Goal: Task Accomplishment & Management: Complete application form

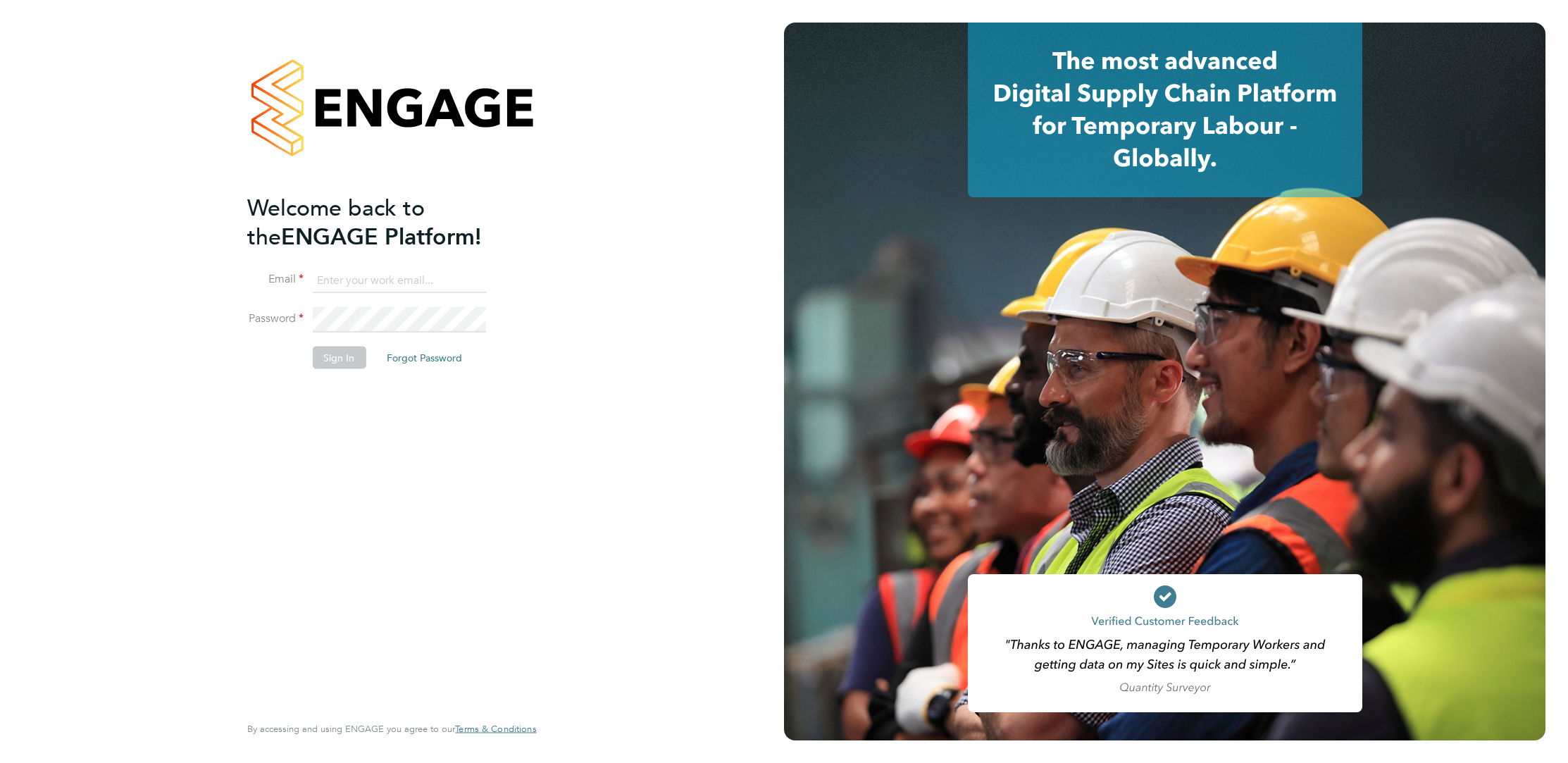
type input "corbon.clarke-selby@randstad.co.uk"
click at [353, 365] on button "Sign In" at bounding box center [339, 356] width 53 height 23
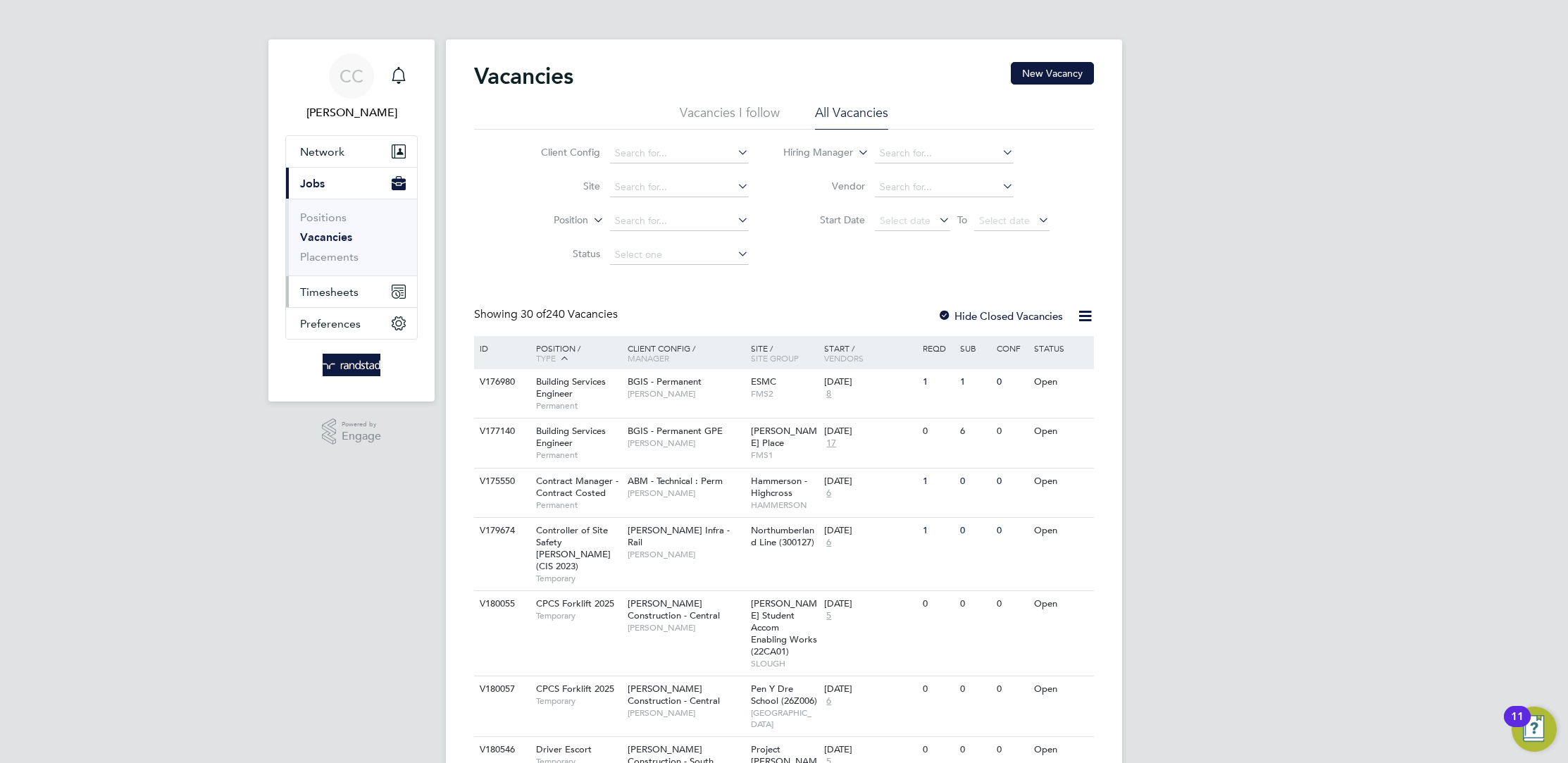
click at [347, 288] on span "Timesheets" at bounding box center [329, 292] width 58 height 14
click at [343, 300] on button "Timesheets" at bounding box center [351, 291] width 131 height 31
click at [344, 251] on link "Timesheets" at bounding box center [329, 249] width 58 height 14
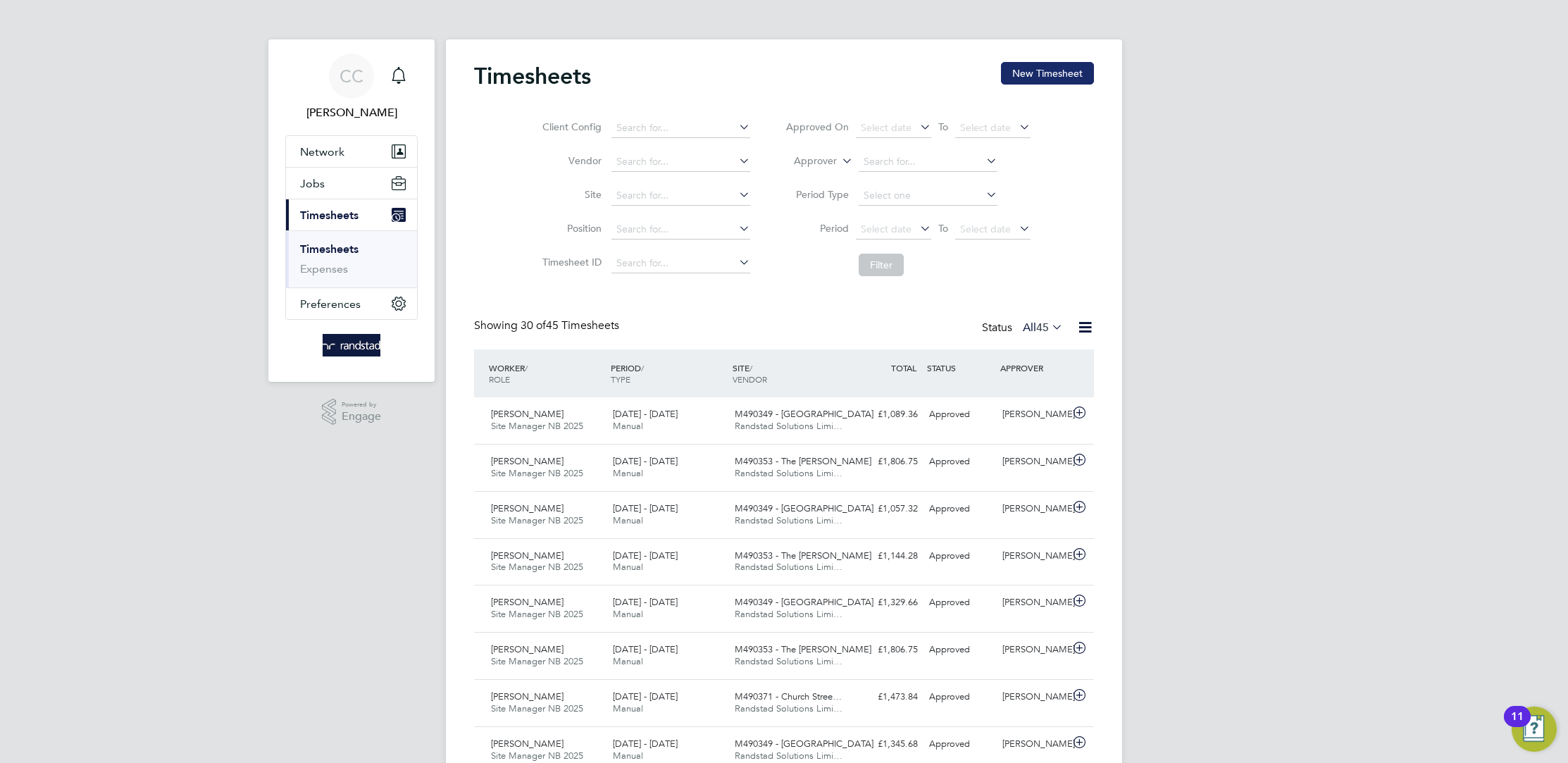
click at [1054, 78] on button "New Timesheet" at bounding box center [1047, 73] width 93 height 23
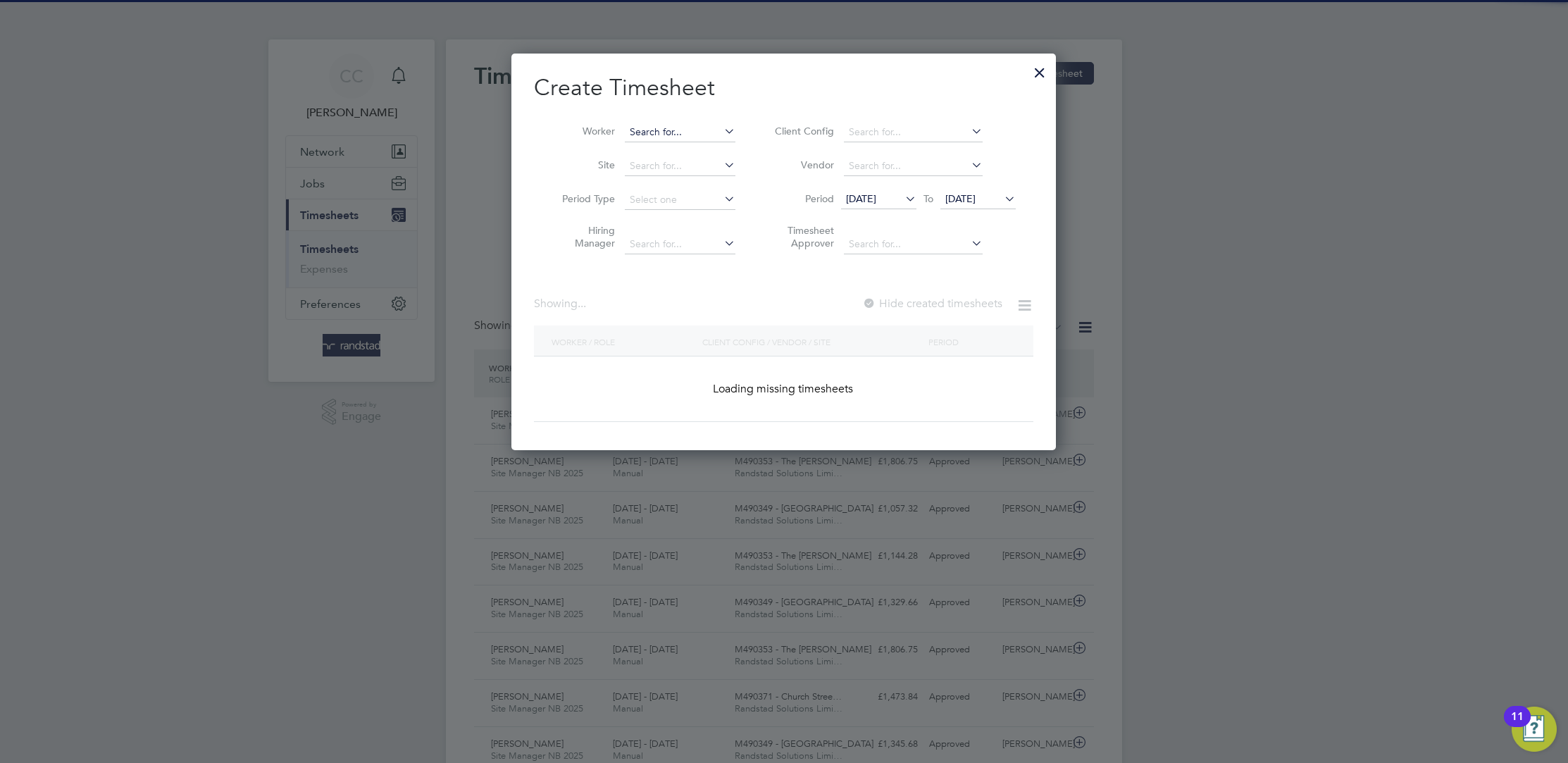
click at [666, 131] on input at bounding box center [680, 133] width 111 height 20
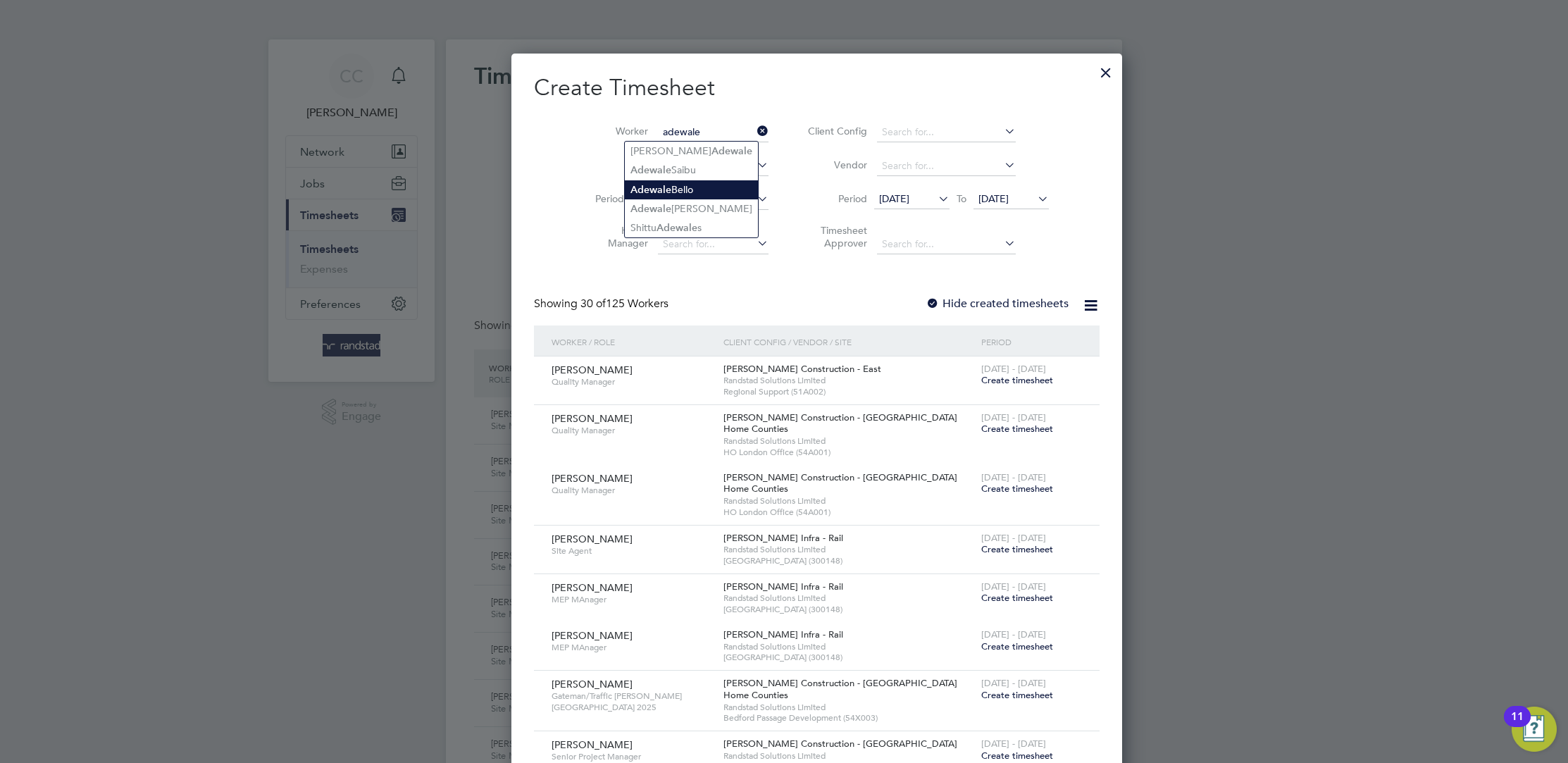
click at [661, 181] on li "[PERSON_NAME]" at bounding box center [691, 189] width 133 height 19
type input "[PERSON_NAME]"
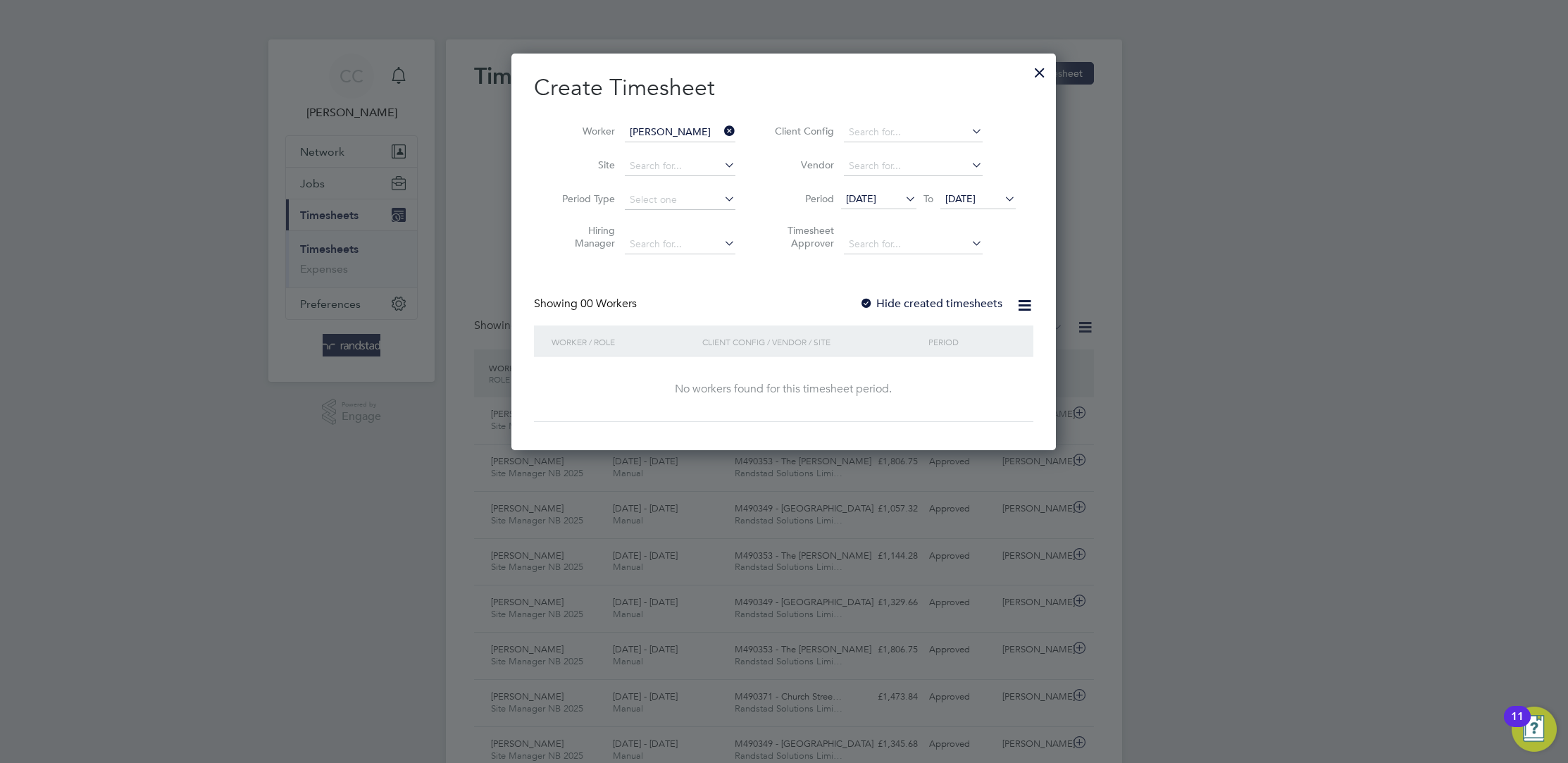
click at [929, 299] on label "Hide created timesheets" at bounding box center [931, 304] width 143 height 14
click at [876, 198] on span "[DATE]" at bounding box center [861, 198] width 31 height 13
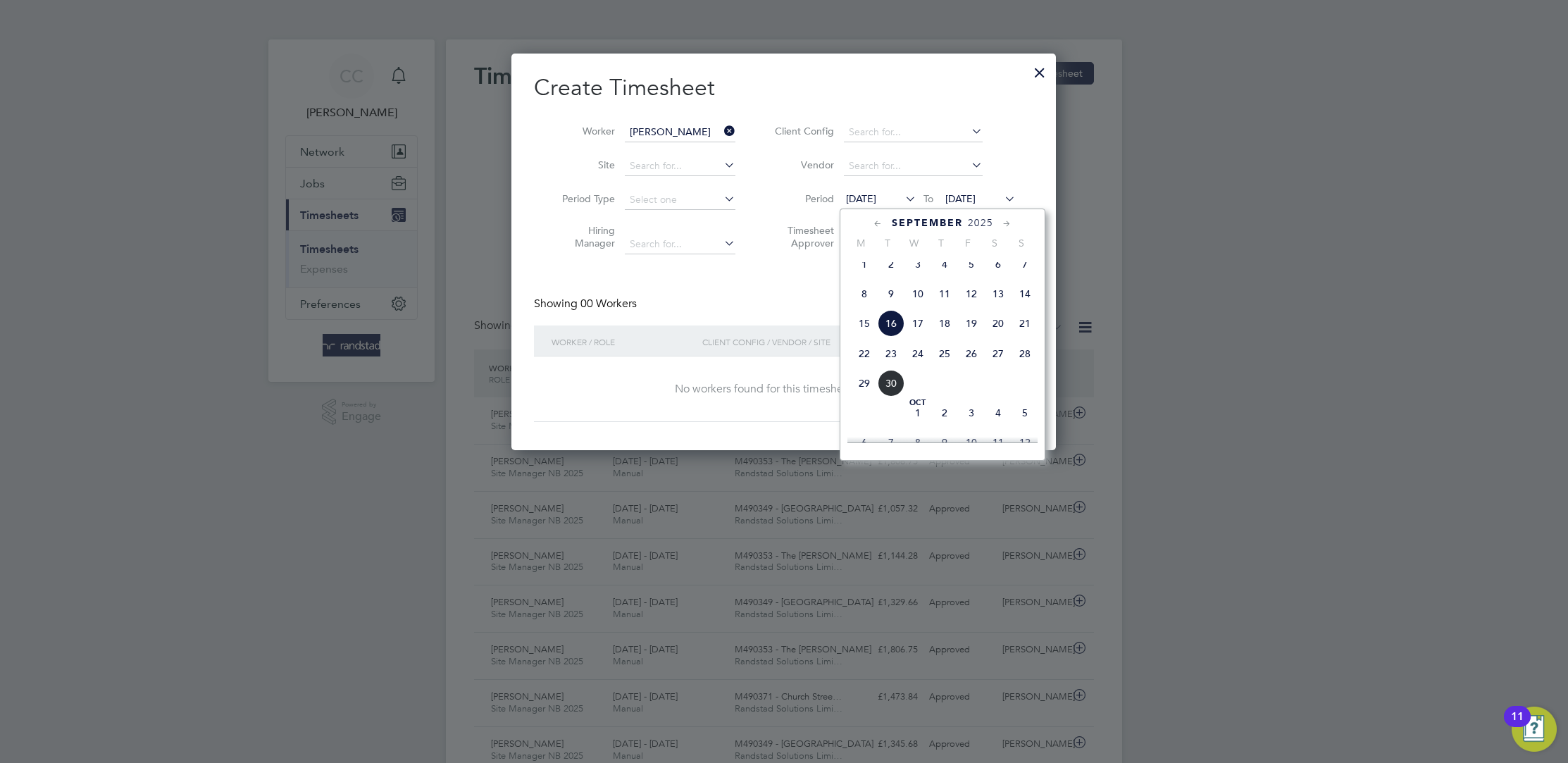
click at [1025, 296] on span "14" at bounding box center [1025, 293] width 27 height 27
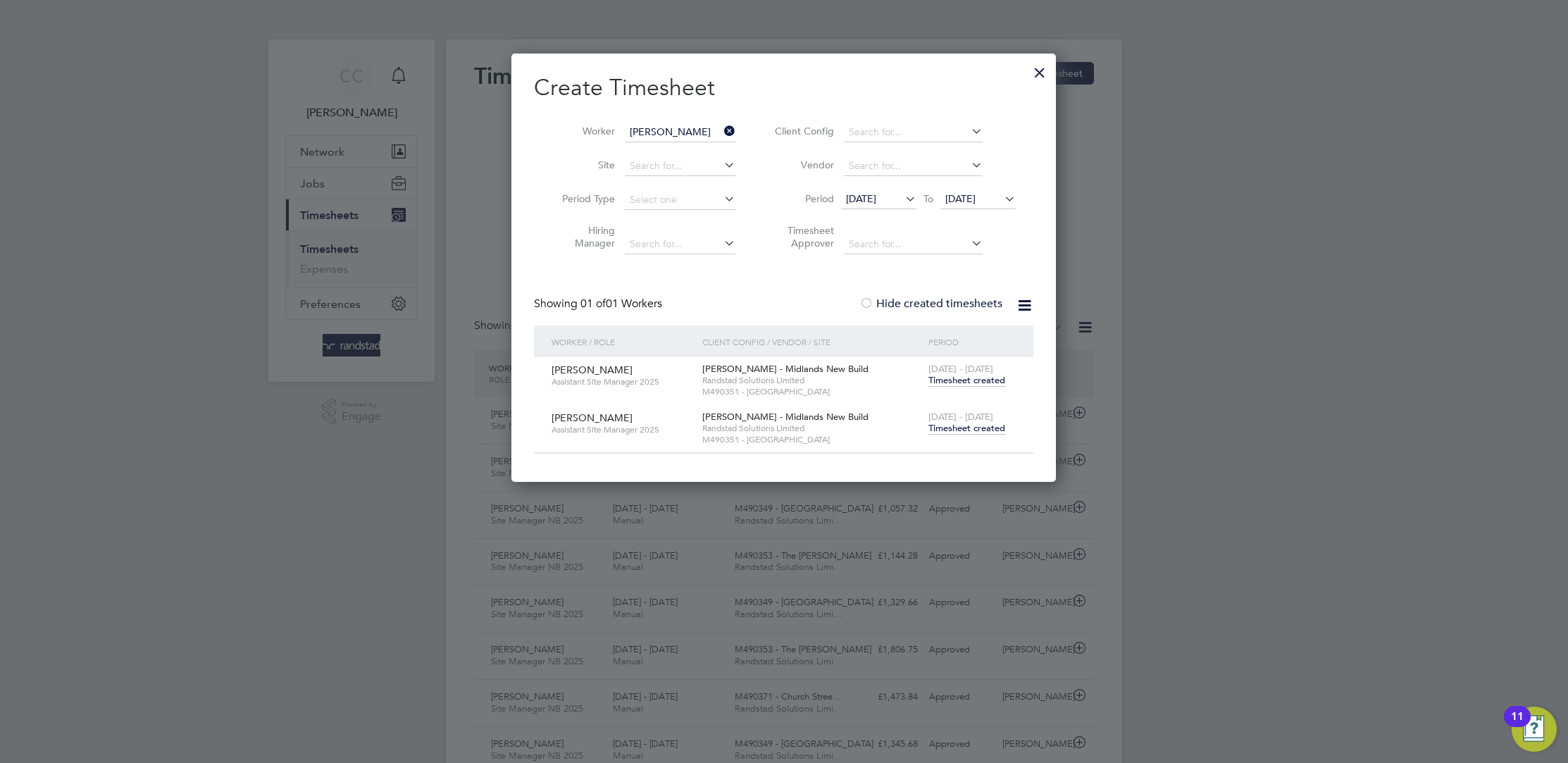
click at [966, 428] on span "Timesheet created" at bounding box center [967, 428] width 77 height 13
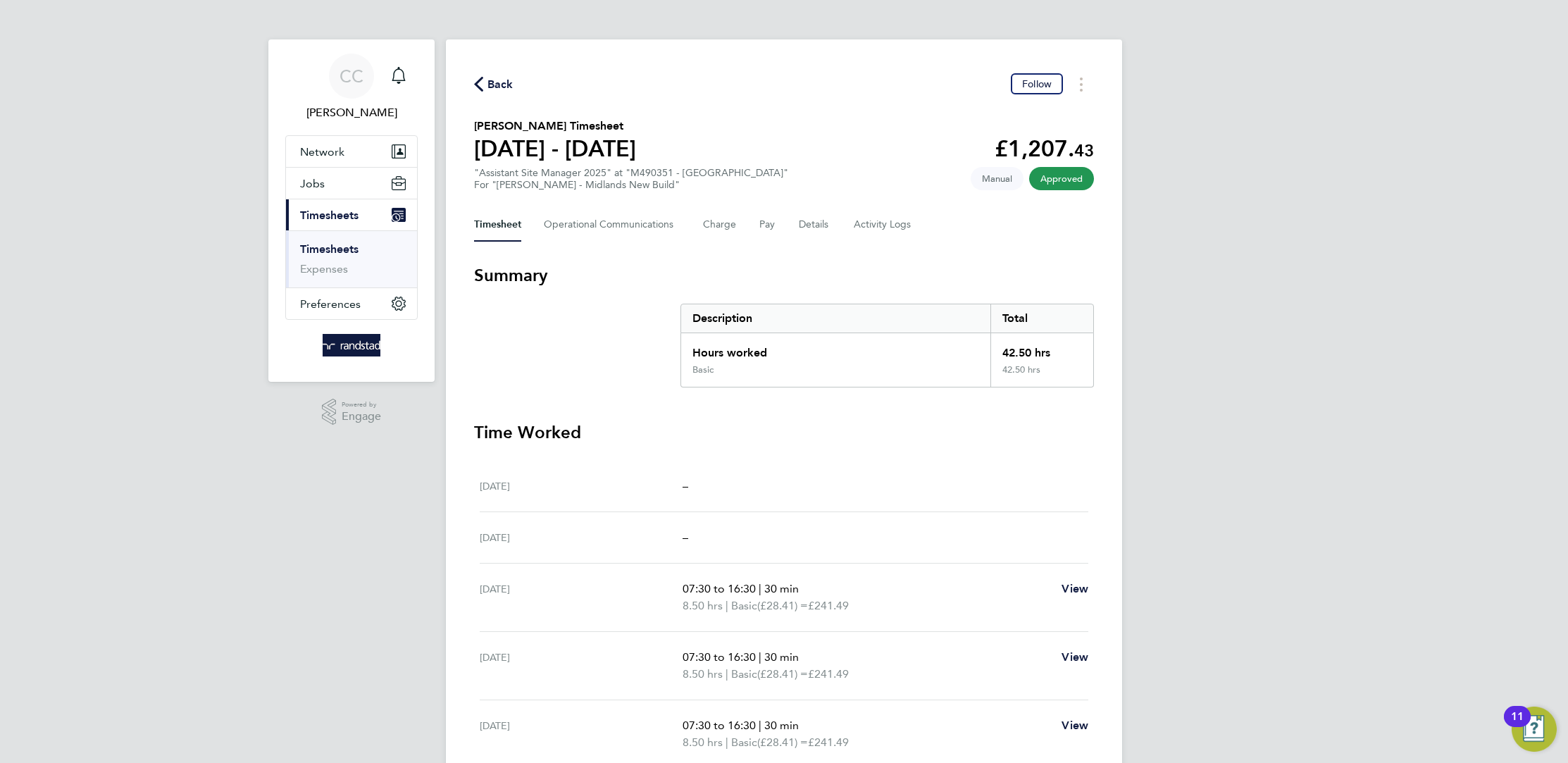
click at [492, 77] on span "Back" at bounding box center [500, 84] width 26 height 17
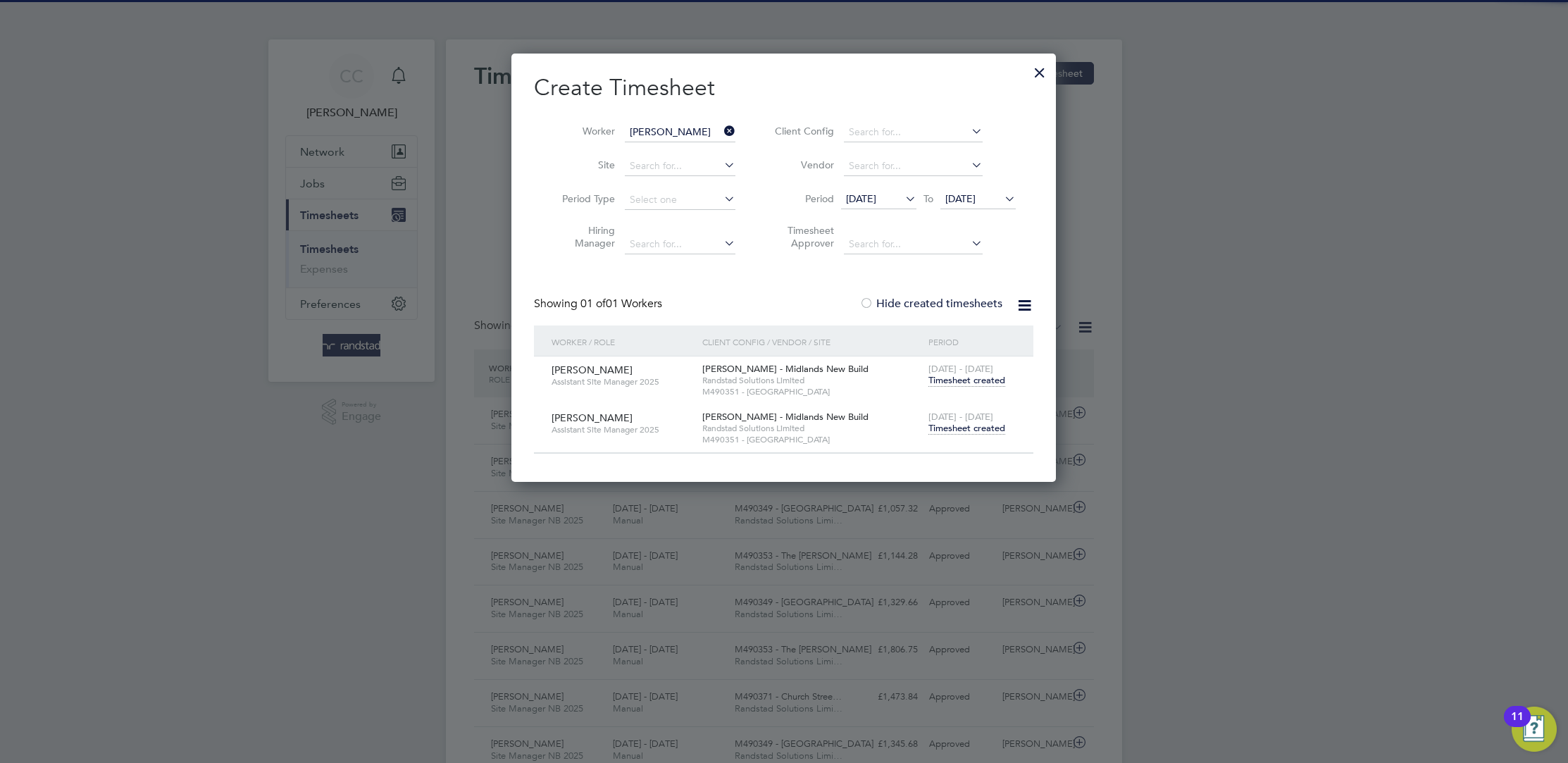
scroll to position [36, 122]
click at [1034, 68] on div at bounding box center [1039, 69] width 26 height 26
